Goal: Transaction & Acquisition: Purchase product/service

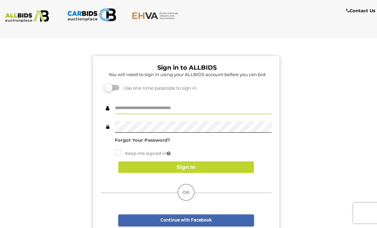
type input "**********"
click at [216, 167] on button "Sign In" at bounding box center [186, 167] width 136 height 12
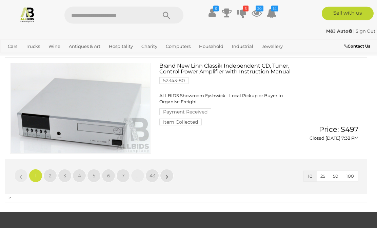
scroll to position [1016, 0]
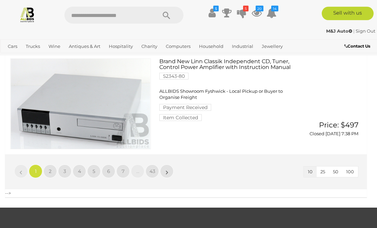
click at [170, 171] on link "»" at bounding box center [167, 172] width 14 height 14
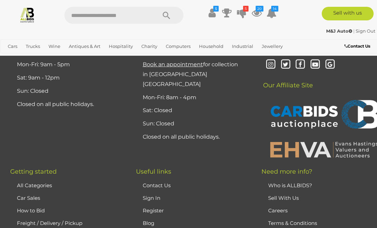
scroll to position [1053, 0]
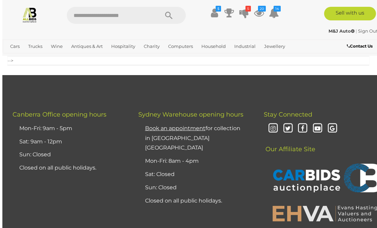
scroll to position [1028, 0]
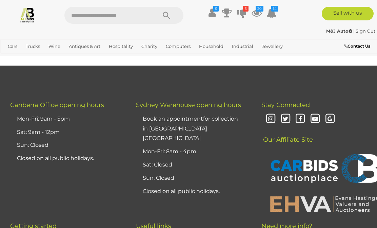
click at [169, 36] on link "»" at bounding box center [167, 29] width 14 height 14
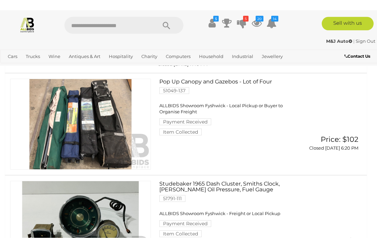
scroll to position [775, 0]
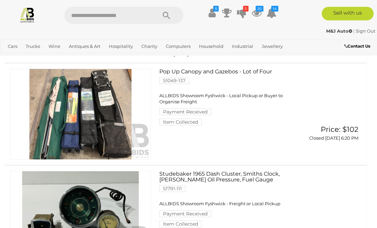
click at [0, 0] on span "Auctions" at bounding box center [0, 0] width 0 height 0
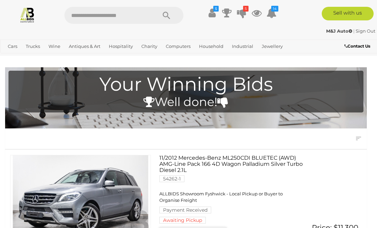
scroll to position [768, 0]
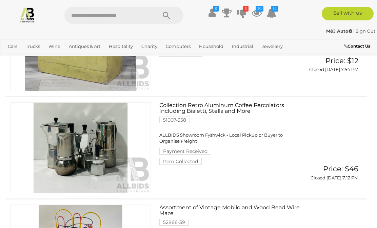
click at [0, 0] on link "Homeware & Decorations" at bounding box center [0, 0] width 0 height 0
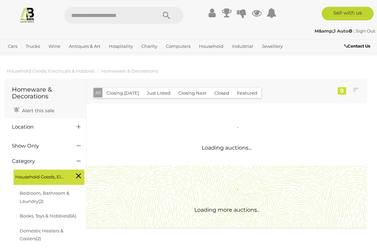
click at [242, 135] on div "Loading auctions..." at bounding box center [226, 135] width 291 height 62
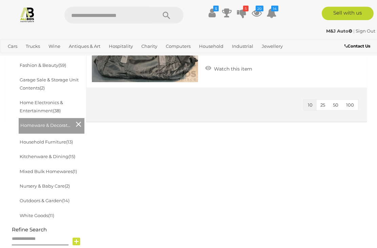
scroll to position [263, 0]
click at [229, 159] on div "Homeware & Decorations Alert this sale Location" at bounding box center [186, 41] width 372 height 455
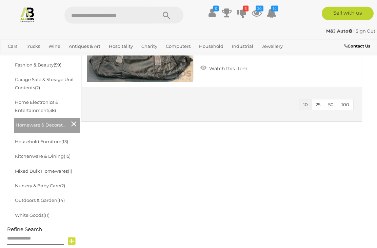
scroll to position [263, 5]
click at [213, 156] on div "Homeware & Decorations Alert this sale Location" at bounding box center [181, 41] width 372 height 455
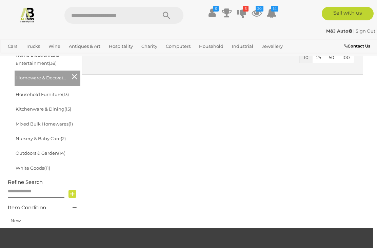
scroll to position [321, 4]
